Goal: Find specific page/section: Find specific page/section

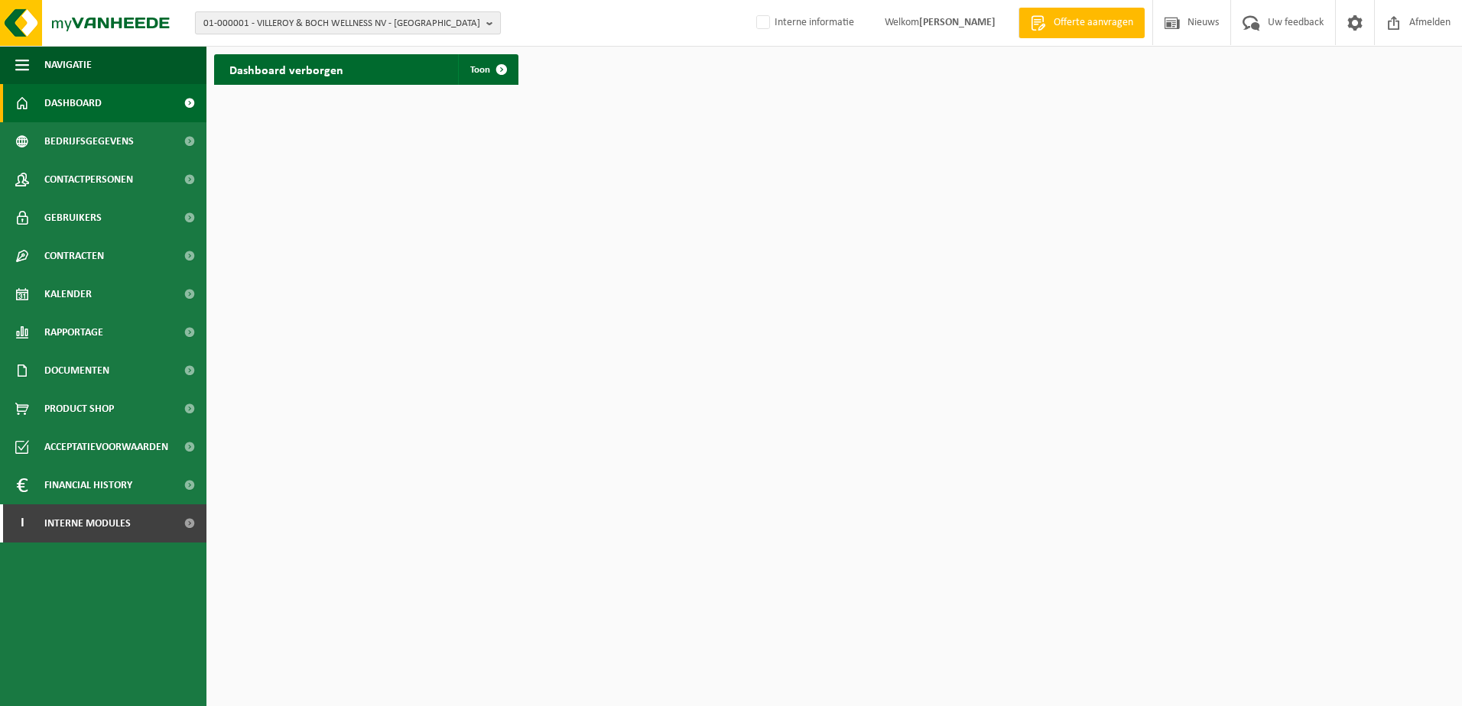
click at [365, 25] on span "01-000001 - VILLEROY & BOCH WELLNESS NV - [GEOGRAPHIC_DATA]" at bounding box center [341, 23] width 277 height 23
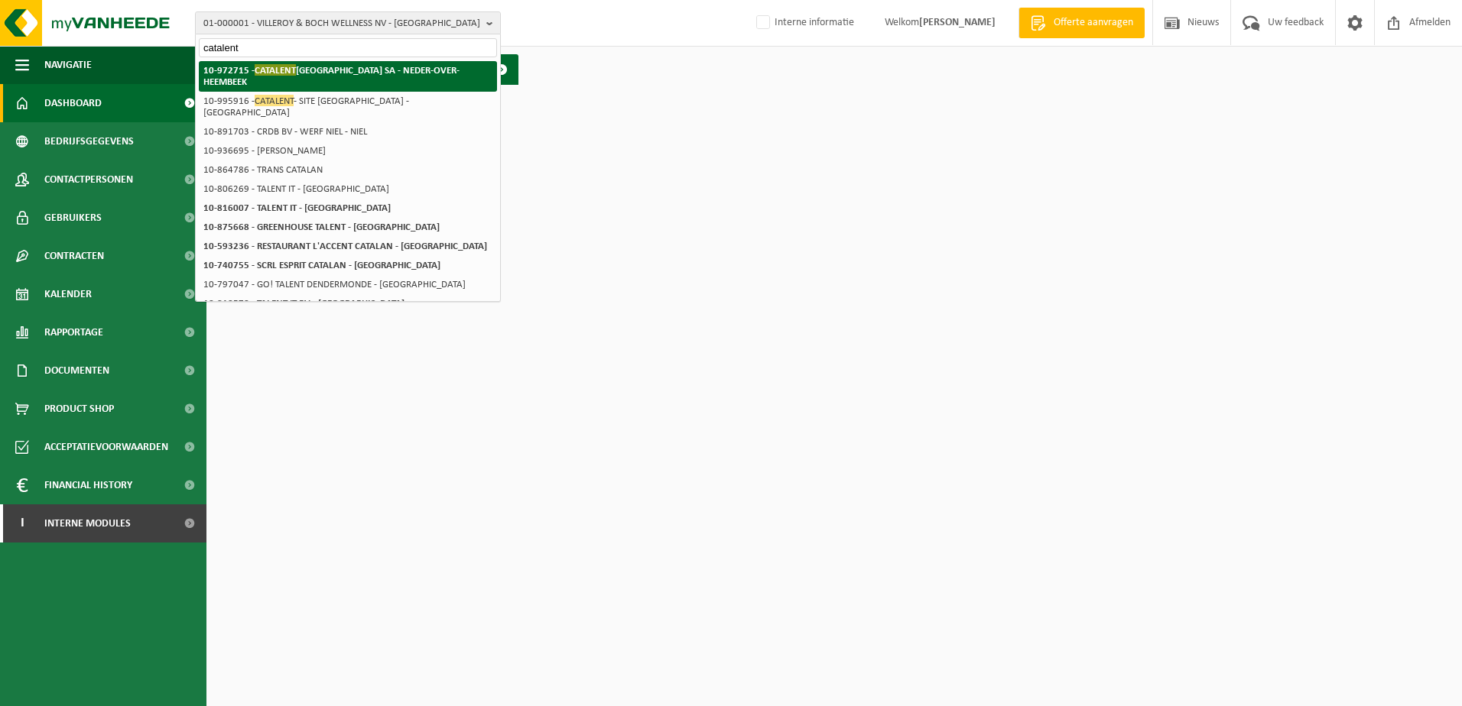
type input "catalent"
click at [376, 71] on strong "10-972715 - CATALENT BELGIUM SA - NEDER-OVER-HEEMBEEK" at bounding box center [331, 75] width 256 height 23
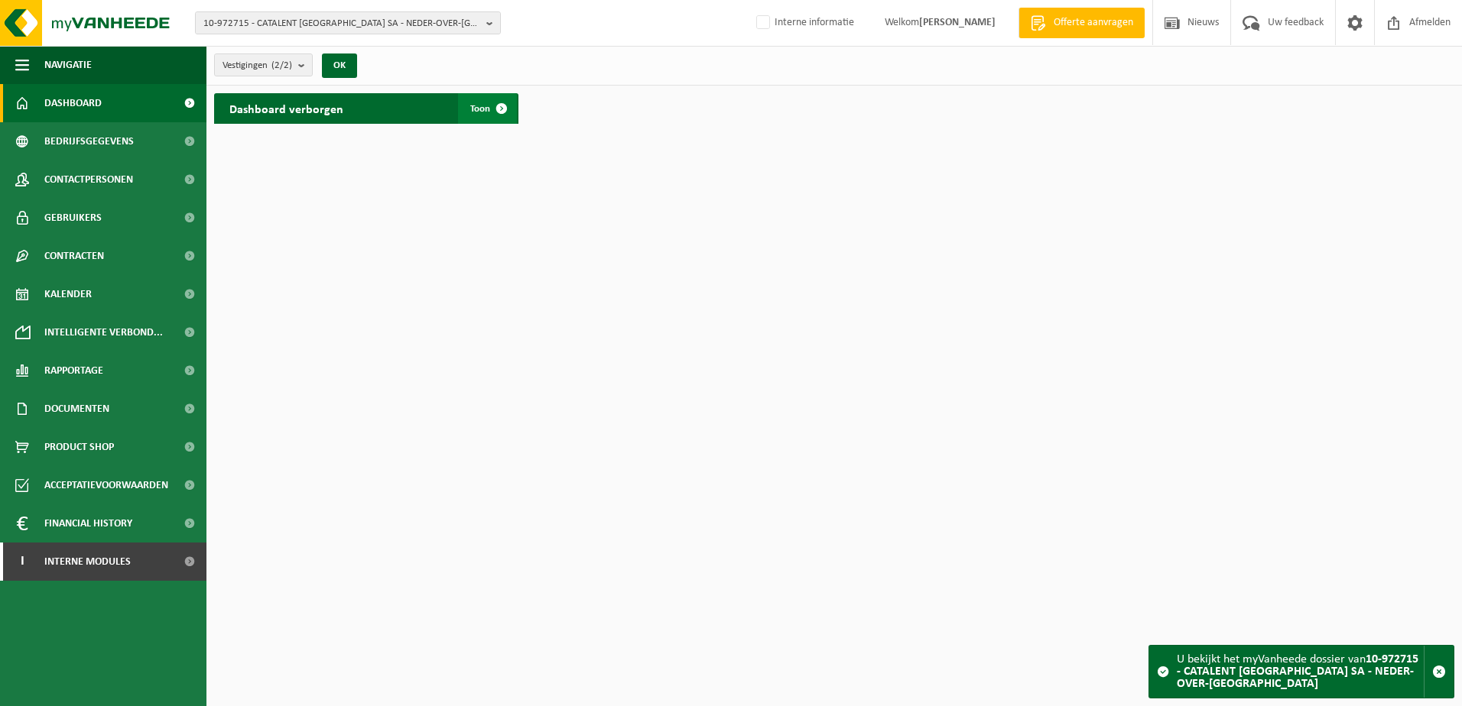
click at [497, 109] on span at bounding box center [501, 108] width 31 height 31
